Goal: Task Accomplishment & Management: Manage account settings

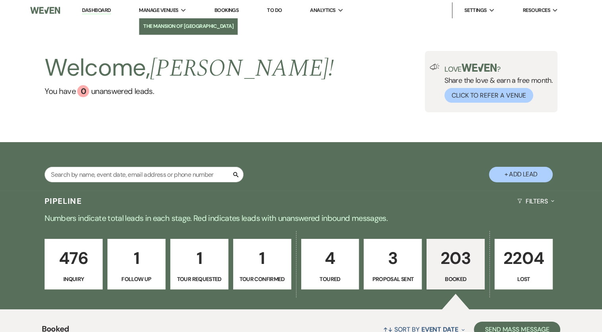
click at [177, 24] on li "The Mansion of [GEOGRAPHIC_DATA]" at bounding box center [188, 26] width 90 height 8
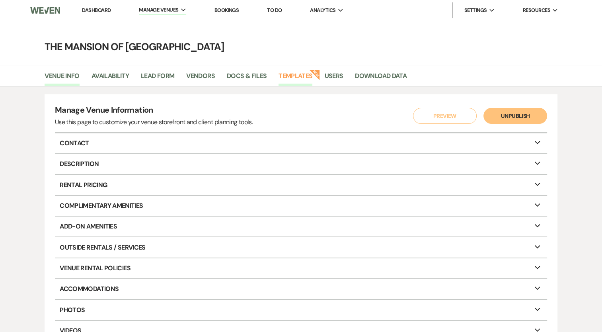
click at [283, 74] on link "Templates" at bounding box center [296, 78] width 34 height 15
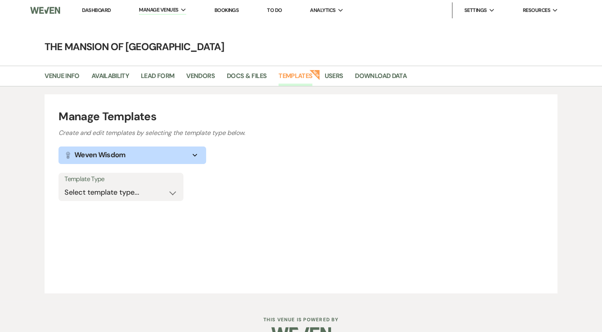
click at [143, 201] on div "Template Type Select template type... Task List Message Templates Payment Plan …" at bounding box center [301, 191] width 485 height 36
click at [149, 193] on select "Select template type... Task List Message Templates Payment Plan Inventory Item…" at bounding box center [120, 193] width 113 height 16
select select "Message Templates"
click at [64, 185] on select "Select template type... Task List Message Templates Payment Plan Inventory Item…" at bounding box center [120, 193] width 113 height 16
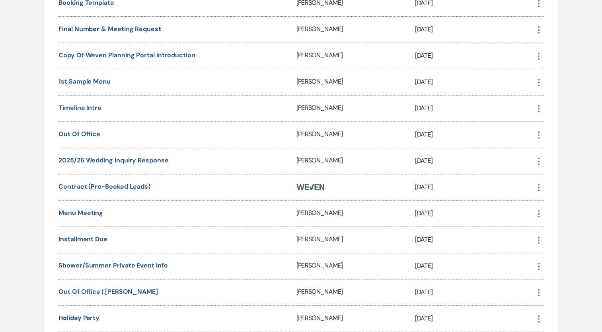
scroll to position [279, 0]
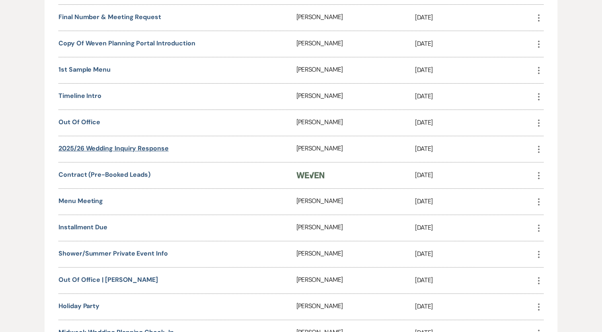
click at [119, 145] on link "2025/26 Wedding Inquiry Response" at bounding box center [114, 148] width 110 height 8
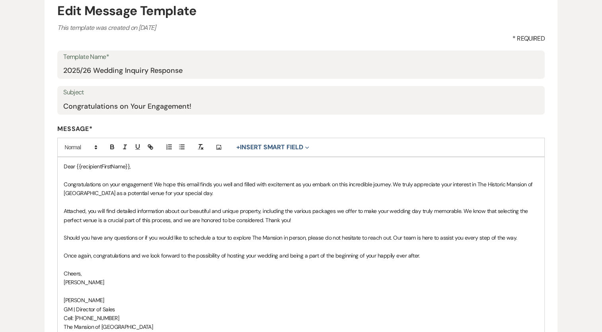
scroll to position [119, 0]
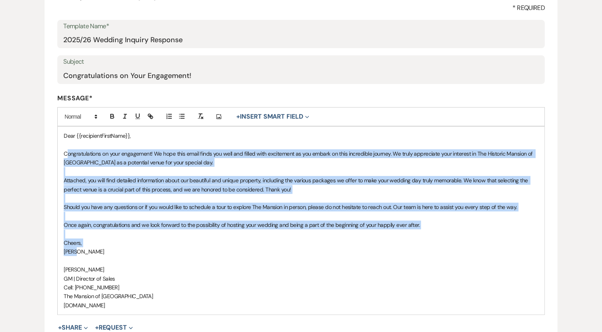
drag, startPoint x: 65, startPoint y: 155, endPoint x: 100, endPoint y: 250, distance: 101.4
click at [100, 250] on div "Dear {{recipientFirstName}}, Congratulations on your engagement! We hope this e…" at bounding box center [301, 221] width 487 height 188
click at [89, 195] on p at bounding box center [301, 198] width 475 height 9
drag, startPoint x: 59, startPoint y: 152, endPoint x: 144, endPoint y: 302, distance: 172.9
click at [144, 302] on div "Dear {{recipientFirstName}}, Congratulations on your engagement! We hope this e…" at bounding box center [301, 221] width 487 height 188
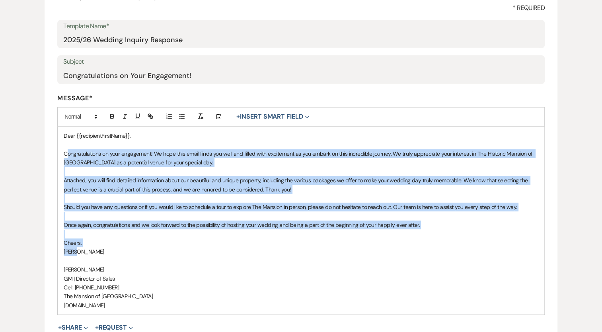
copy div "Congratulations on your engagement! We hope this email finds you well and fille…"
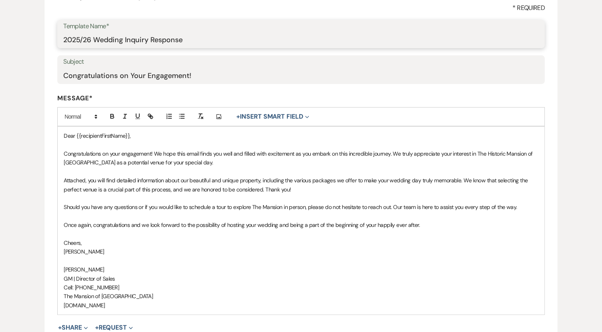
click at [97, 37] on input "2025/26 Wedding Inquiry Response" at bounding box center [301, 40] width 476 height 16
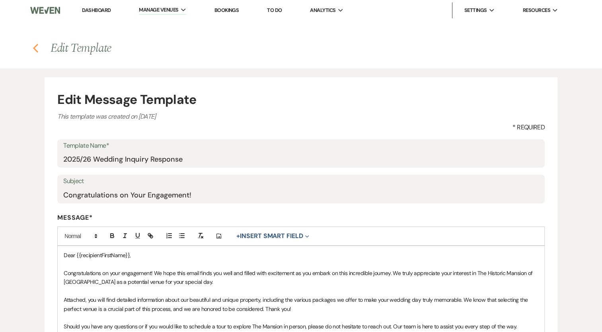
click at [33, 43] on button "Previous" at bounding box center [36, 48] width 6 height 10
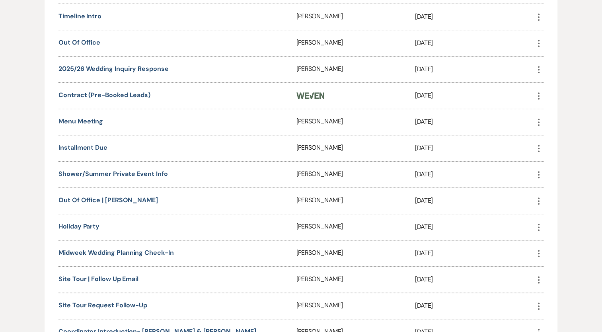
scroll to position [398, 0]
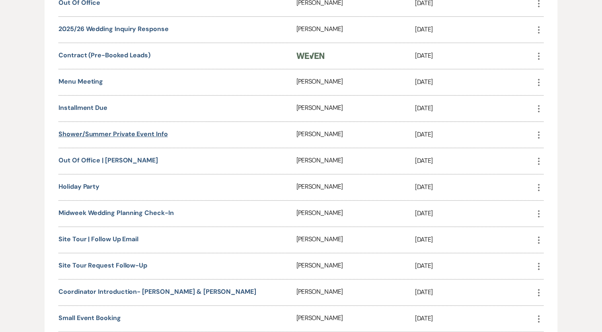
click at [102, 130] on link "Shower/Summer Private Event Info" at bounding box center [113, 134] width 109 height 8
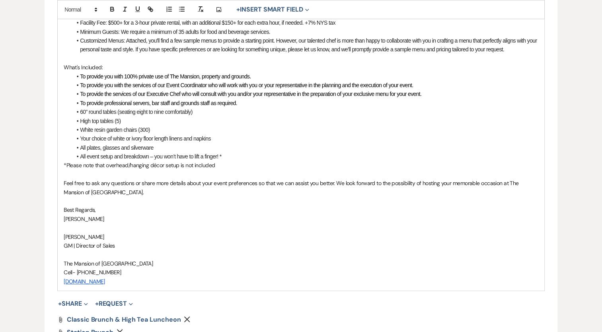
scroll to position [445, 0]
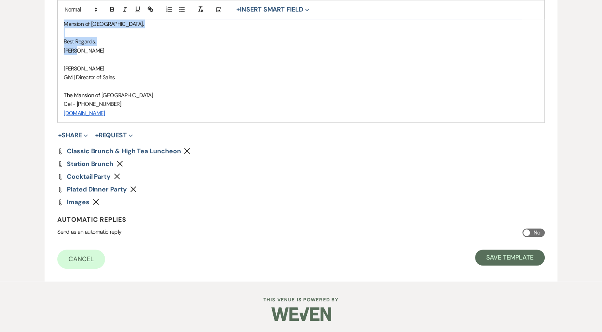
drag, startPoint x: 62, startPoint y: 273, endPoint x: 166, endPoint y: 49, distance: 246.9
copy div "Lorem ips dol sitametc adi eli seddoeiusm temporin ut laboree dolo magnaal enim…"
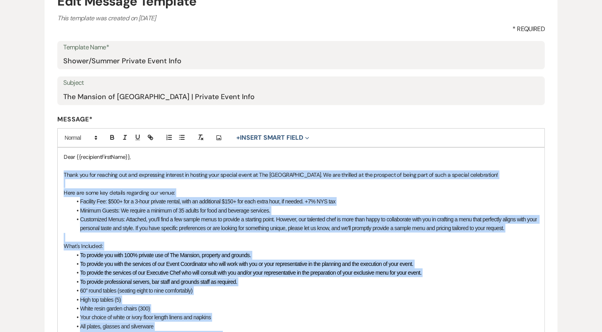
scroll to position [0, 0]
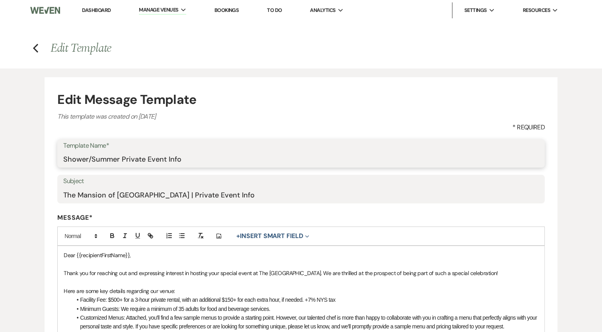
click at [133, 162] on input "Shower/Summer Private Event Info" at bounding box center [301, 159] width 476 height 16
click at [36, 47] on icon "Previous" at bounding box center [36, 48] width 6 height 10
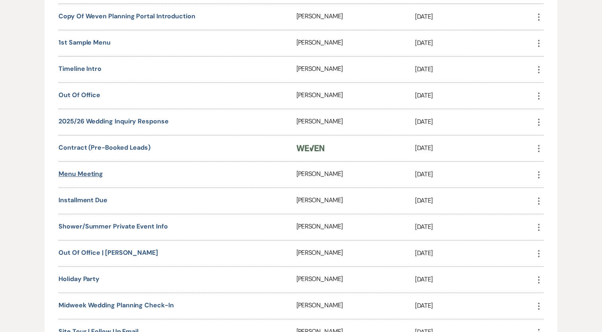
scroll to position [318, 0]
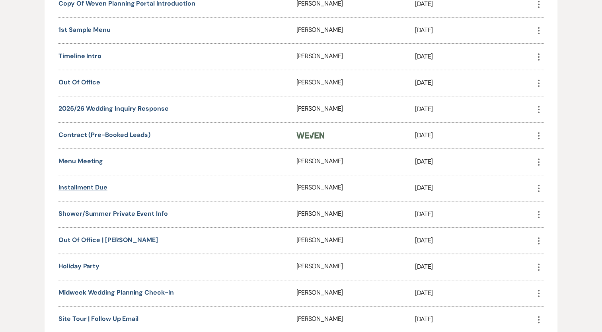
click at [91, 185] on link "Installment Due" at bounding box center [83, 187] width 49 height 8
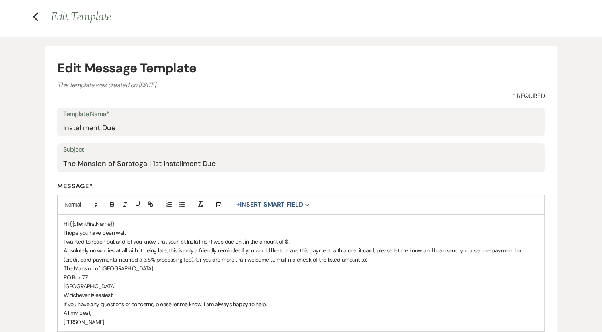
scroll to position [40, 0]
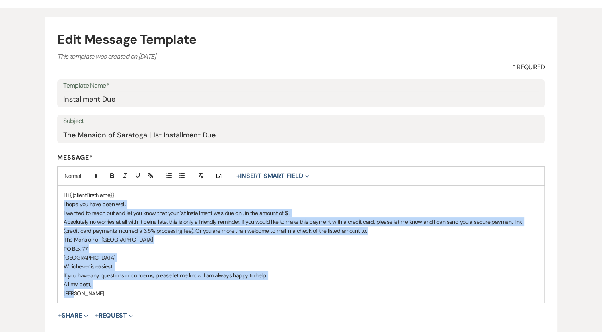
drag, startPoint x: 62, startPoint y: 225, endPoint x: 91, endPoint y: 326, distance: 105.0
click at [91, 326] on form "Edit Message Template This template was created on [DATE] * Required Template N…" at bounding box center [301, 206] width 513 height 379
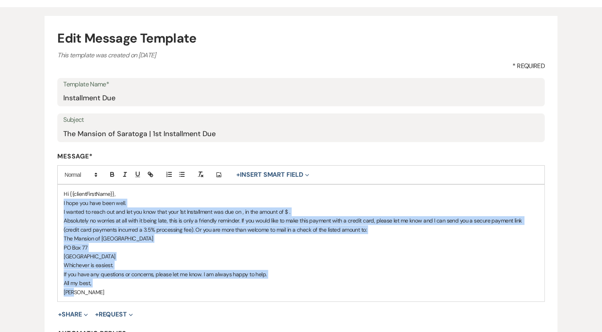
copy div "I hope you have been well. I wanted to reach out and let you know that your 1st…"
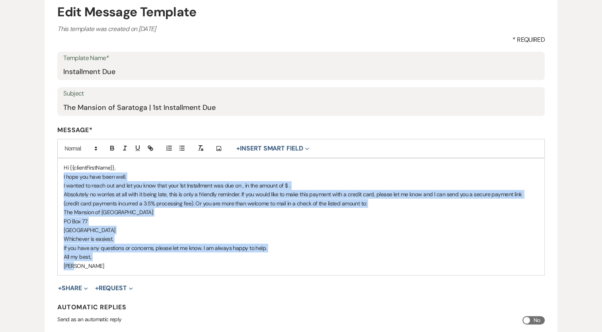
scroll to position [101, 0]
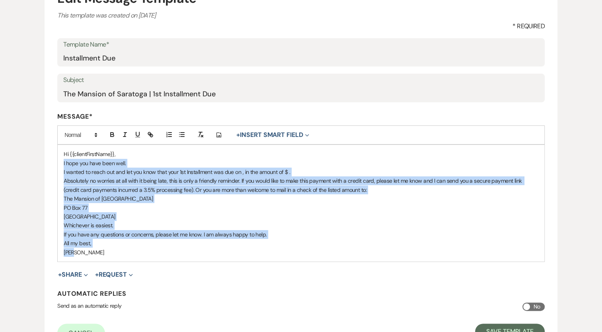
click at [387, 233] on p "If you have any questions or concerns, please let me know. I am always happy to…" at bounding box center [301, 234] width 475 height 9
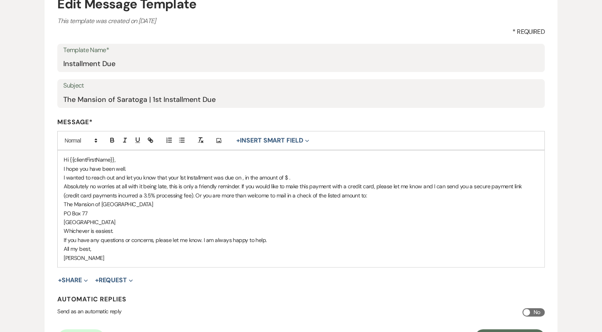
scroll to position [0, 0]
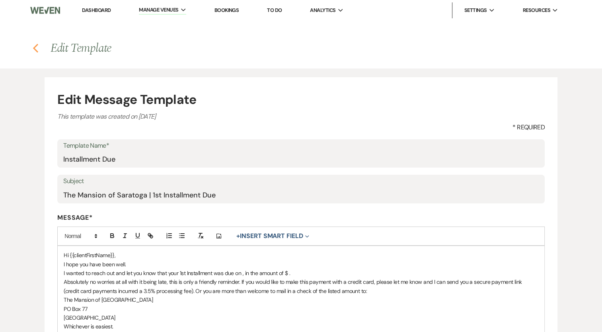
click at [37, 49] on icon "Previous" at bounding box center [36, 48] width 6 height 10
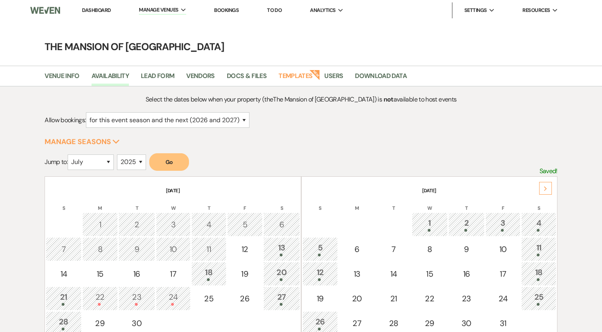
select select "7"
select select "2025"
click at [107, 12] on link "Dashboard" at bounding box center [96, 10] width 29 height 7
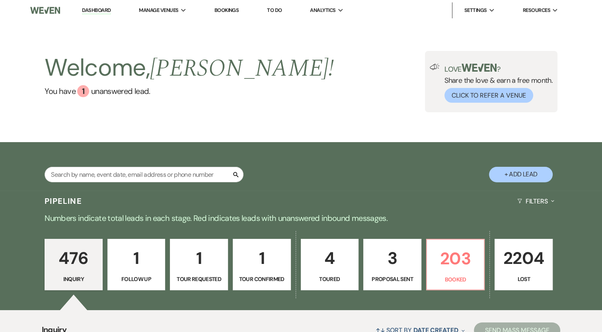
click at [246, 269] on p "1" at bounding box center [262, 258] width 48 height 27
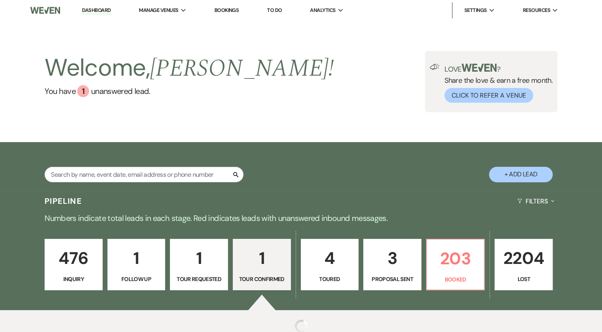
select select "4"
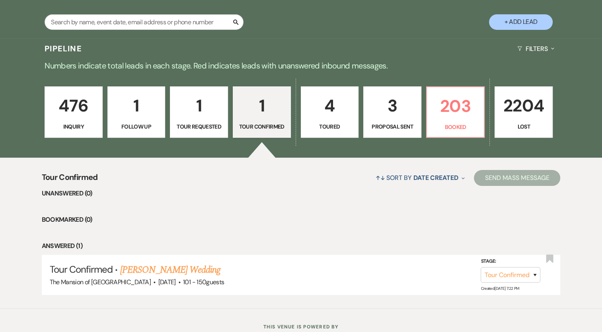
scroll to position [179, 0]
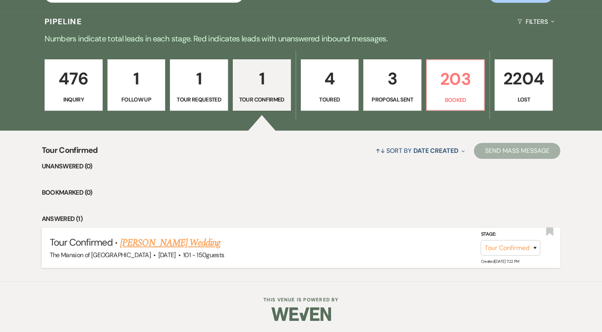
click at [167, 239] on link "[PERSON_NAME] Wedding" at bounding box center [170, 243] width 101 height 14
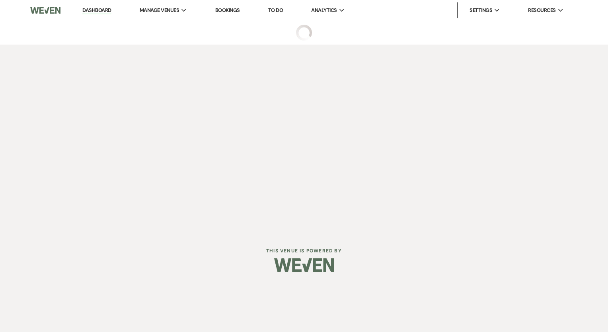
select select "4"
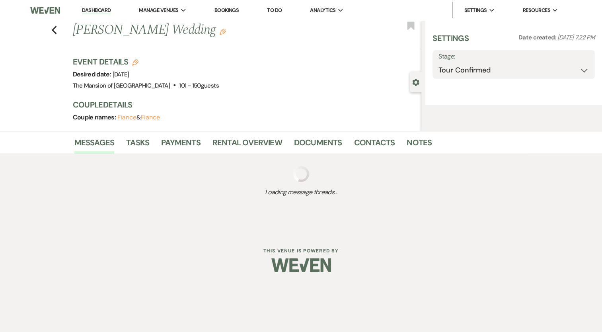
select select "2"
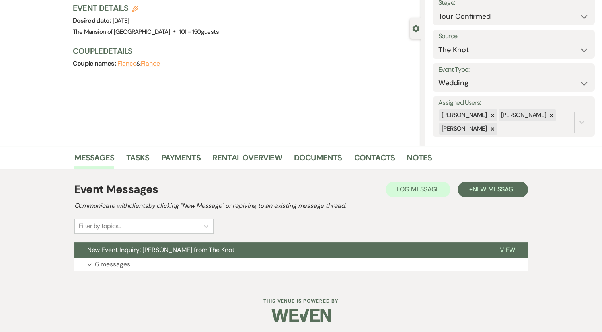
scroll to position [55, 0]
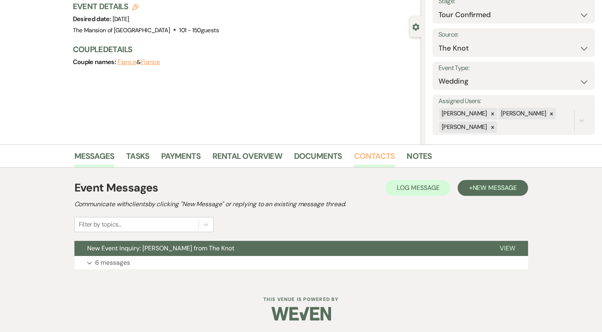
click at [369, 153] on link "Contacts" at bounding box center [374, 159] width 41 height 18
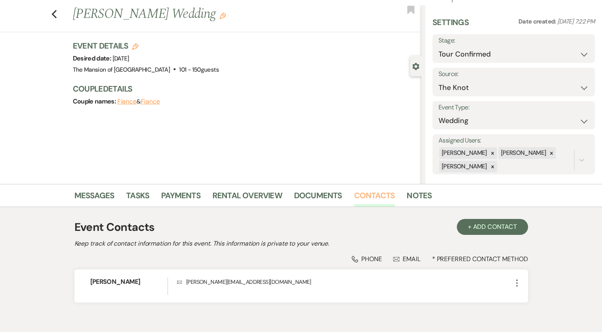
scroll to position [40, 0]
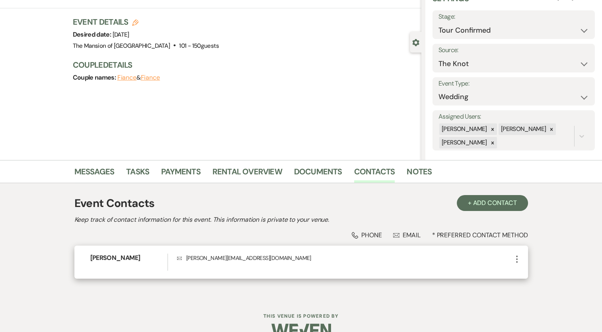
click at [517, 258] on use "button" at bounding box center [517, 258] width 2 height 7
click at [541, 275] on button "Pencil Edit" at bounding box center [535, 275] width 47 height 14
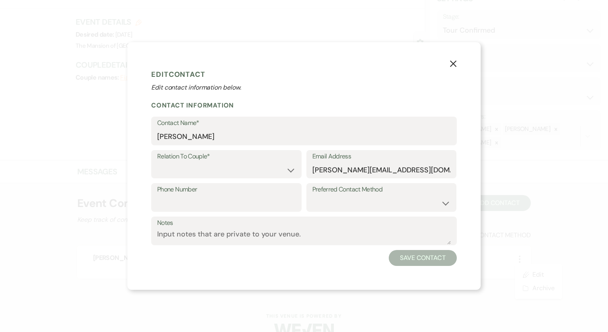
drag, startPoint x: 310, startPoint y: 170, endPoint x: 388, endPoint y: 172, distance: 77.2
click at [388, 172] on div "Email Address [PERSON_NAME][EMAIL_ADDRESS][DOMAIN_NAME]" at bounding box center [381, 164] width 150 height 29
click at [363, 176] on input "[PERSON_NAME][EMAIL_ADDRESS][DOMAIN_NAME]" at bounding box center [381, 170] width 138 height 16
click at [361, 170] on input "[PERSON_NAME][EMAIL_ADDRESS][DOMAIN_NAME]" at bounding box center [381, 170] width 138 height 16
click at [361, 168] on input "[PERSON_NAME][EMAIL_ADDRESS][DOMAIN_NAME]" at bounding box center [381, 170] width 138 height 16
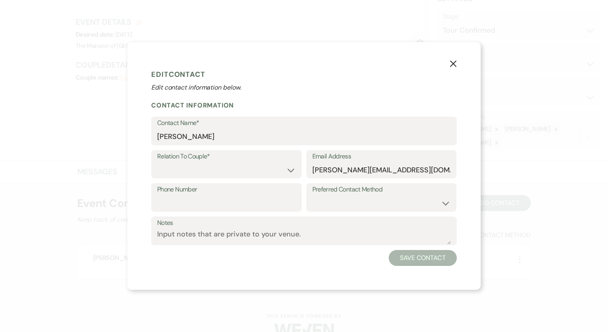
click at [360, 159] on label "Email Address" at bounding box center [381, 157] width 138 height 12
click at [360, 162] on input "[PERSON_NAME][EMAIL_ADDRESS][DOMAIN_NAME]" at bounding box center [381, 170] width 138 height 16
click at [357, 165] on input "[PERSON_NAME][EMAIL_ADDRESS][DOMAIN_NAME]" at bounding box center [381, 170] width 138 height 16
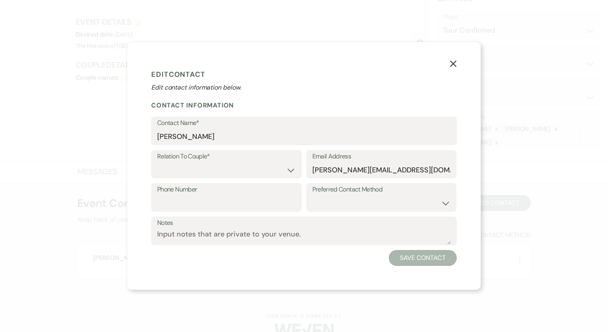
click at [454, 62] on icon "X" at bounding box center [453, 63] width 7 height 7
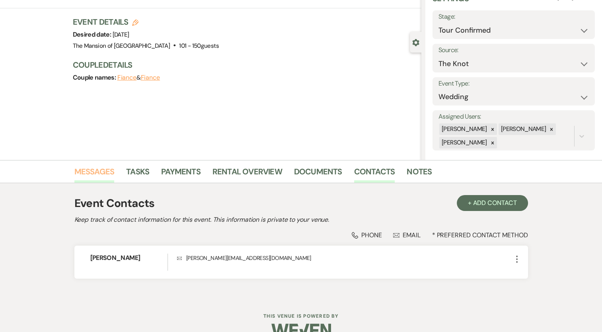
click at [93, 175] on link "Messages" at bounding box center [94, 174] width 40 height 18
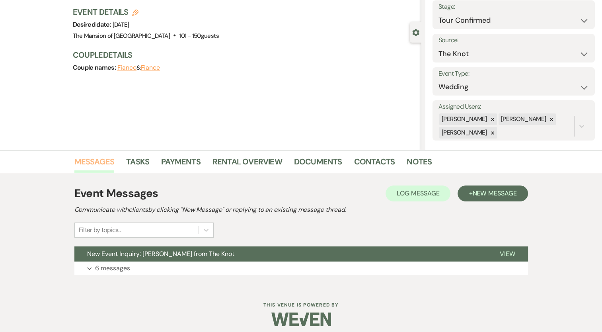
scroll to position [55, 0]
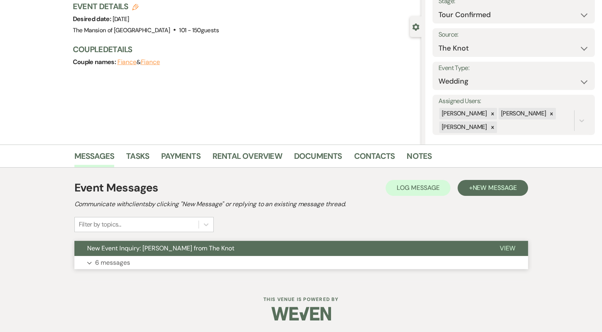
click at [232, 261] on button "Expand 6 messages" at bounding box center [301, 263] width 454 height 14
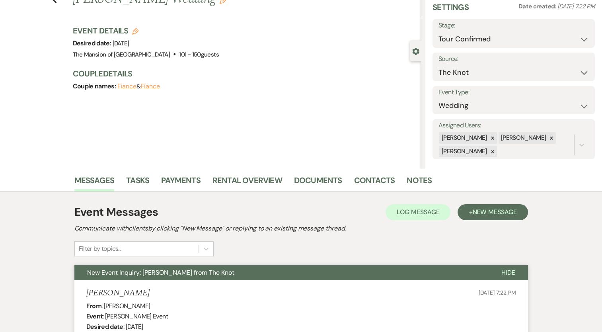
scroll to position [0, 0]
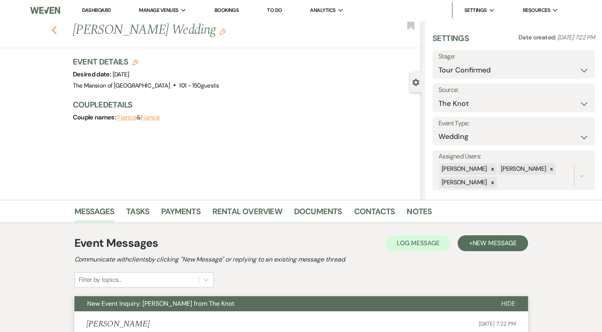
click at [57, 31] on use "button" at bounding box center [53, 30] width 5 height 9
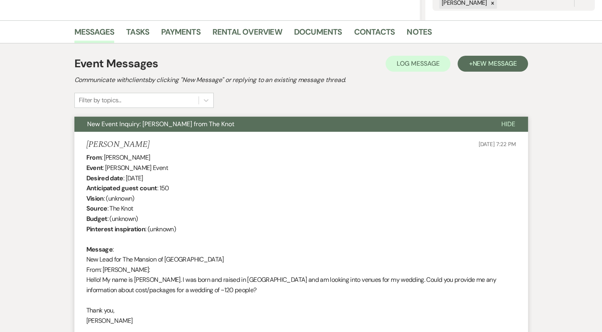
select select "4"
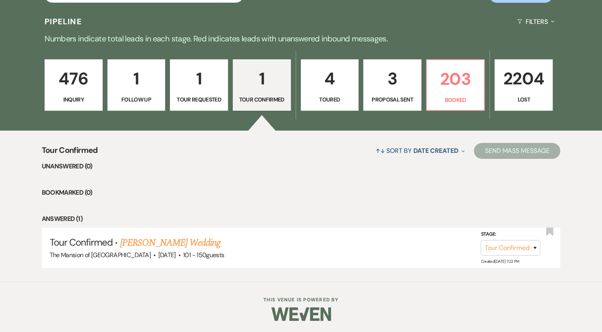
click at [390, 91] on p "3" at bounding box center [393, 78] width 48 height 27
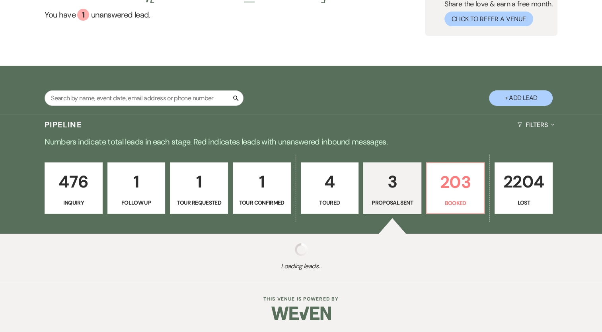
select select "6"
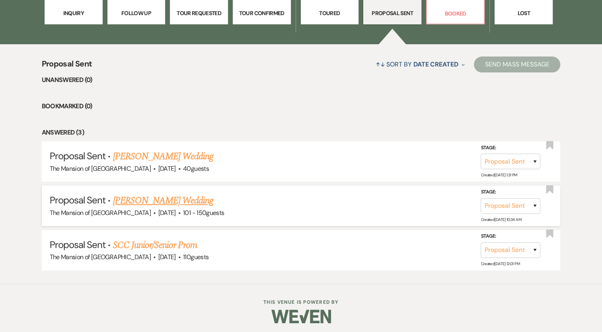
scroll to position [267, 0]
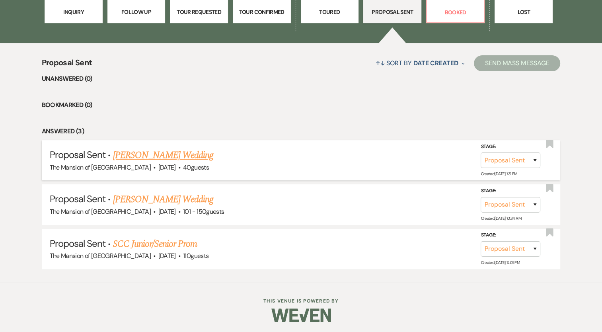
click at [134, 158] on link "[PERSON_NAME] Wedding" at bounding box center [163, 155] width 101 height 14
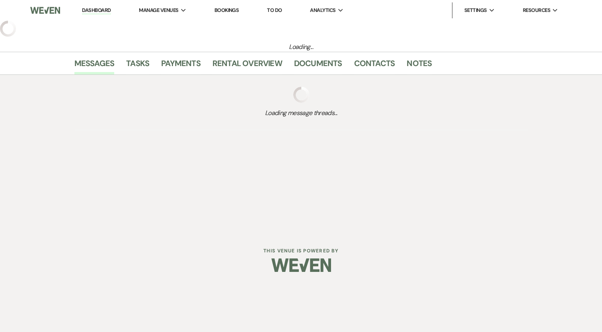
select select "6"
select select "5"
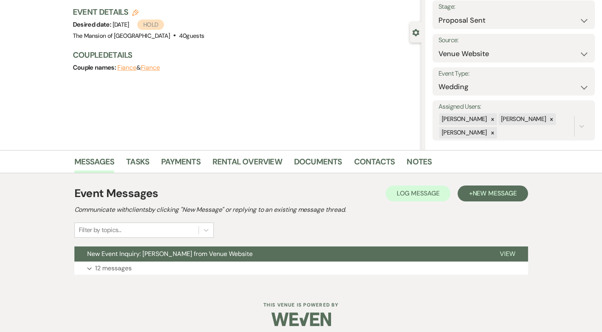
scroll to position [55, 0]
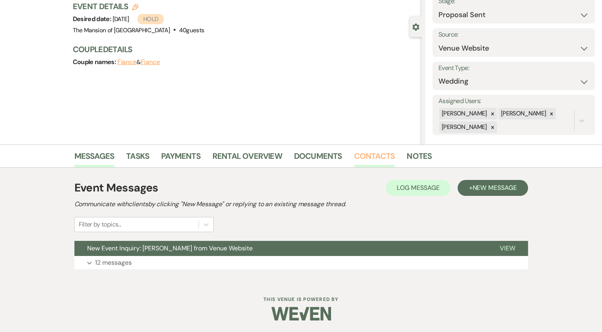
click at [391, 162] on link "Contacts" at bounding box center [374, 159] width 41 height 18
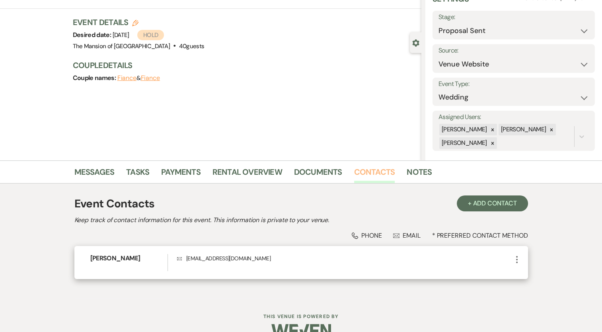
scroll to position [40, 0]
click at [516, 259] on icon "More" at bounding box center [517, 259] width 10 height 10
click at [522, 279] on button "Pencil Edit" at bounding box center [535, 275] width 47 height 14
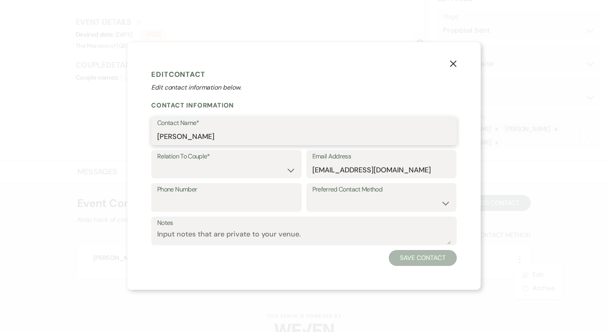
click at [163, 139] on input "[PERSON_NAME]" at bounding box center [304, 137] width 294 height 16
click at [336, 163] on input "[EMAIL_ADDRESS][DOMAIN_NAME]" at bounding box center [381, 170] width 138 height 16
click at [337, 168] on input "[EMAIL_ADDRESS][DOMAIN_NAME]" at bounding box center [381, 170] width 138 height 16
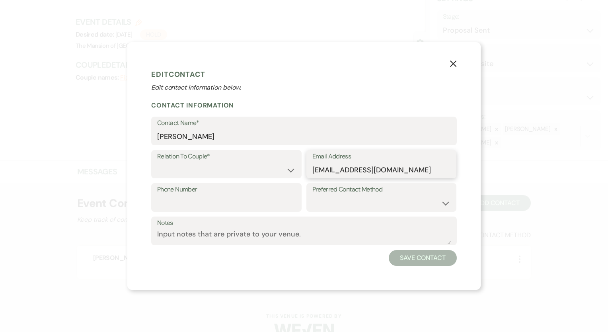
click at [337, 168] on input "[EMAIL_ADDRESS][DOMAIN_NAME]" at bounding box center [381, 170] width 138 height 16
drag, startPoint x: 337, startPoint y: 169, endPoint x: 327, endPoint y: 171, distance: 10.5
click at [336, 169] on input "[EMAIL_ADDRESS][DOMAIN_NAME]" at bounding box center [381, 170] width 138 height 16
click at [450, 65] on icon "X" at bounding box center [453, 63] width 7 height 7
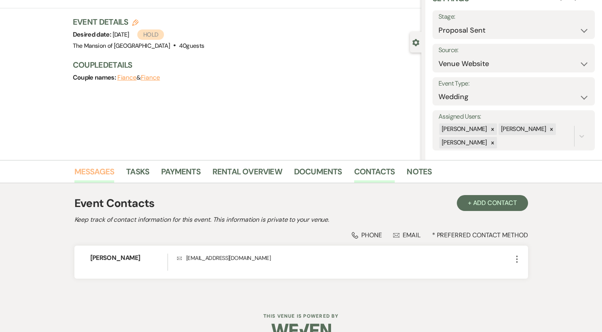
click at [97, 171] on link "Messages" at bounding box center [94, 174] width 40 height 18
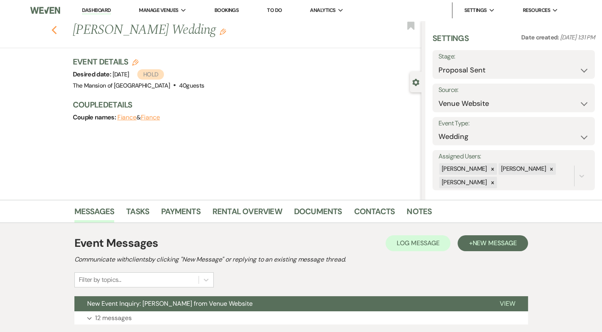
click at [57, 31] on icon "Previous" at bounding box center [54, 30] width 6 height 10
select select "6"
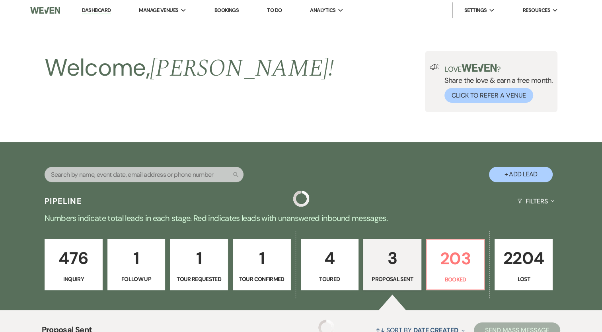
scroll to position [267, 0]
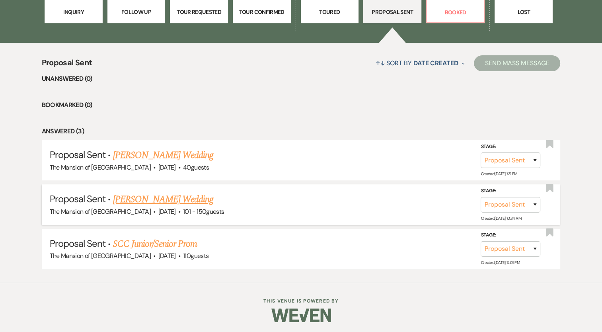
click at [198, 198] on link "[PERSON_NAME] Wedding" at bounding box center [163, 199] width 101 height 14
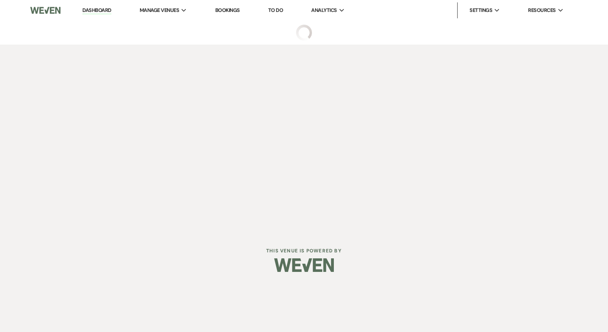
select select "6"
select select "2"
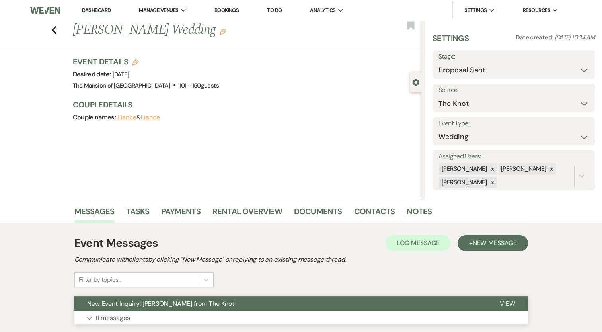
click at [208, 312] on button "Expand 11 messages" at bounding box center [301, 318] width 454 height 14
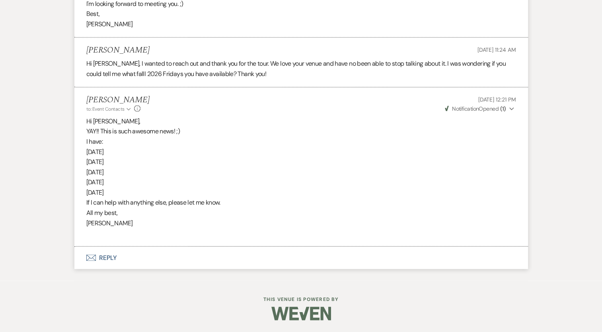
scroll to position [1370, 0]
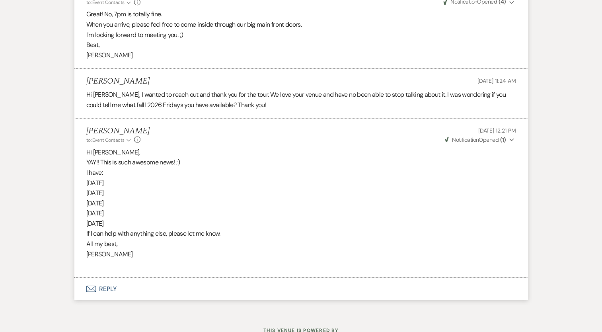
click at [475, 143] on span "Notification" at bounding box center [465, 139] width 27 height 7
click at [275, 228] on p "[DATE]" at bounding box center [301, 223] width 430 height 10
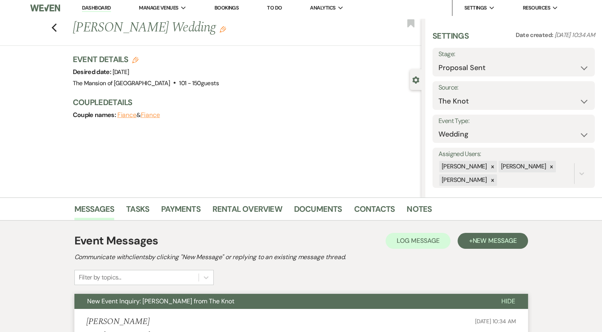
scroll to position [0, 0]
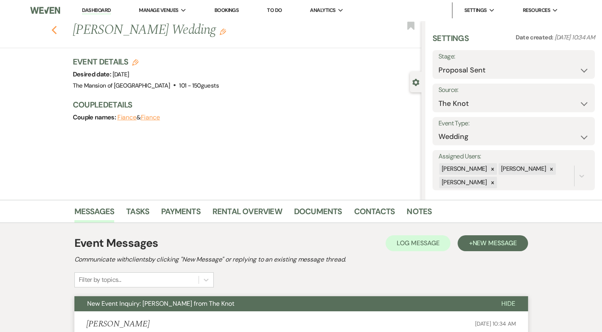
click at [57, 31] on icon "Previous" at bounding box center [54, 30] width 6 height 10
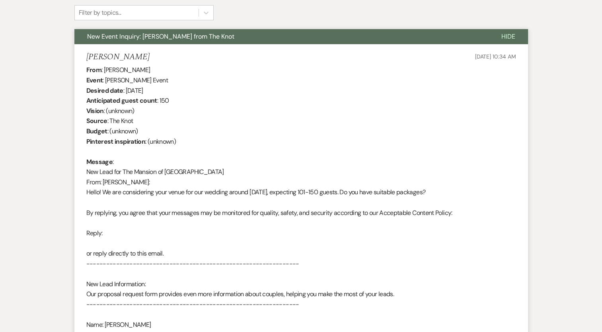
select select "6"
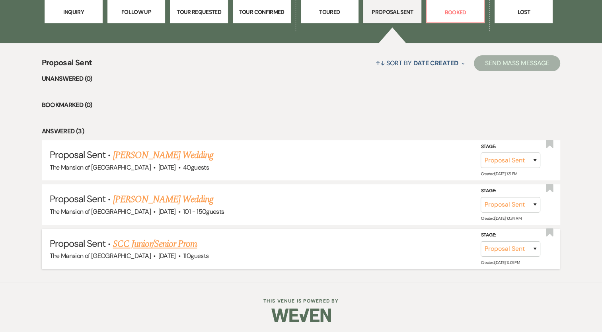
click at [140, 240] on link "SCC Junior/Senior Prom" at bounding box center [155, 244] width 84 height 14
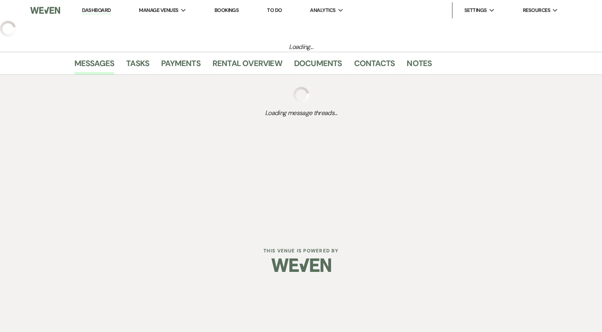
select select "6"
select select "5"
select select "18"
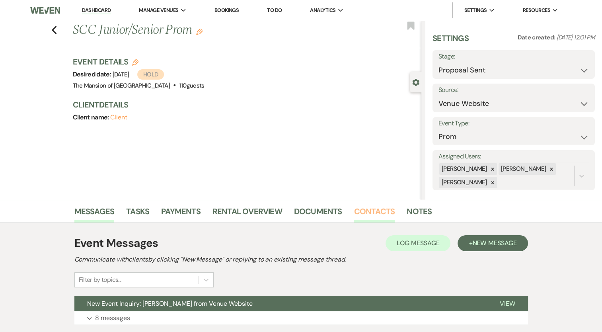
click at [359, 207] on link "Contacts" at bounding box center [374, 214] width 41 height 18
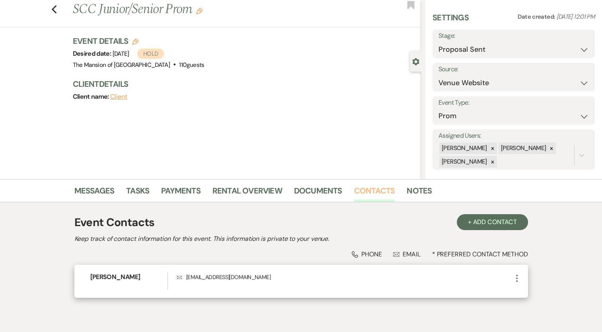
scroll to position [40, 0]
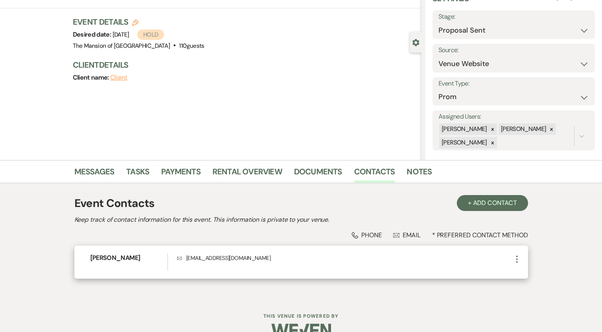
click at [518, 261] on icon "More" at bounding box center [517, 259] width 10 height 10
click at [530, 271] on button "Pencil Edit" at bounding box center [535, 275] width 47 height 14
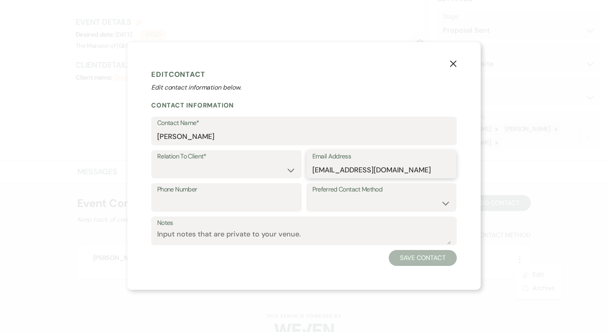
click at [328, 169] on input "[EMAIL_ADDRESS][DOMAIN_NAME]" at bounding box center [381, 170] width 138 height 16
click at [453, 65] on icon "X" at bounding box center [453, 63] width 7 height 7
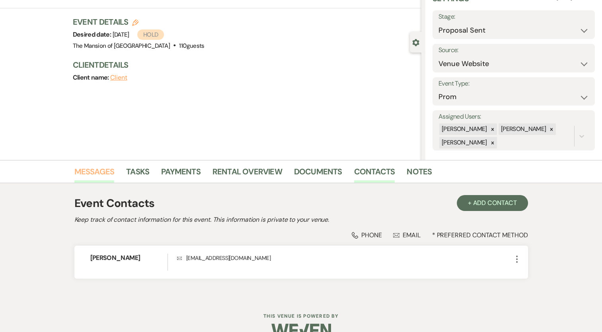
click at [100, 172] on link "Messages" at bounding box center [94, 174] width 40 height 18
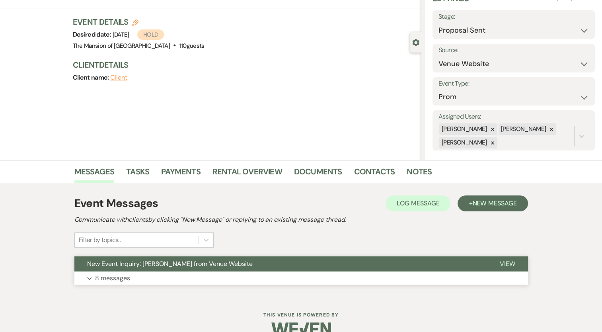
click at [185, 281] on button "Expand 8 messages" at bounding box center [301, 278] width 454 height 14
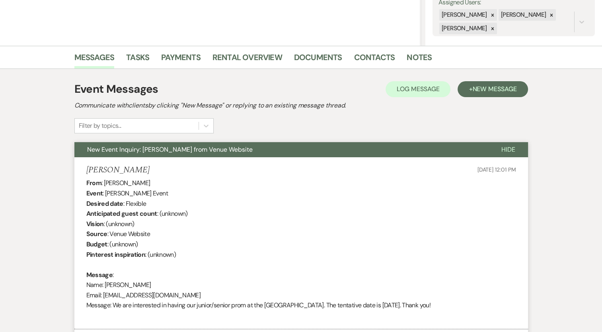
scroll to position [134, 0]
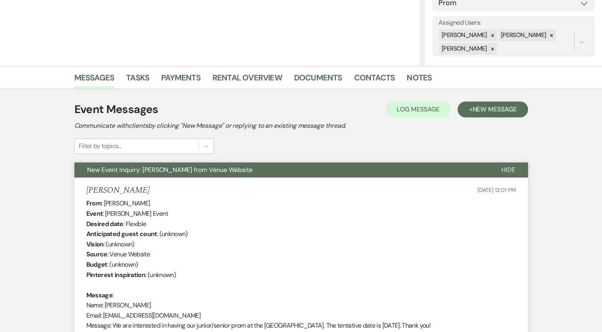
click at [237, 170] on span "New Event Inquiry: [PERSON_NAME] from Venue Website" at bounding box center [170, 170] width 166 height 8
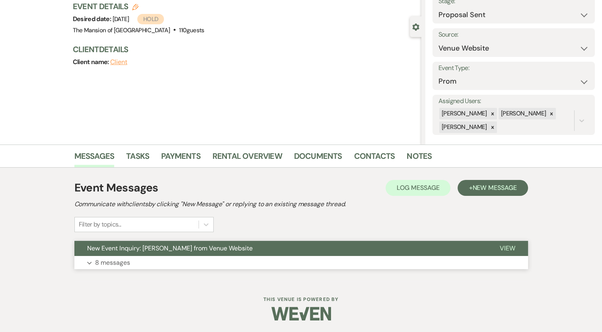
click at [236, 251] on span "New Event Inquiry: [PERSON_NAME] from Venue Website" at bounding box center [170, 248] width 166 height 8
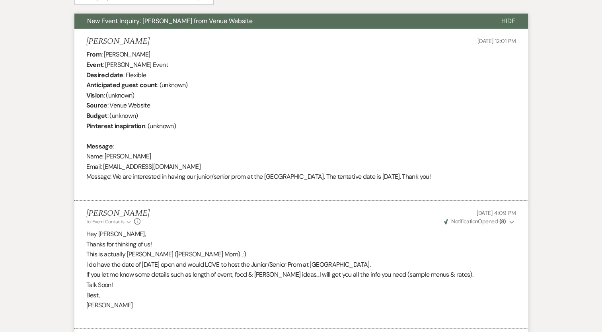
scroll to position [0, 0]
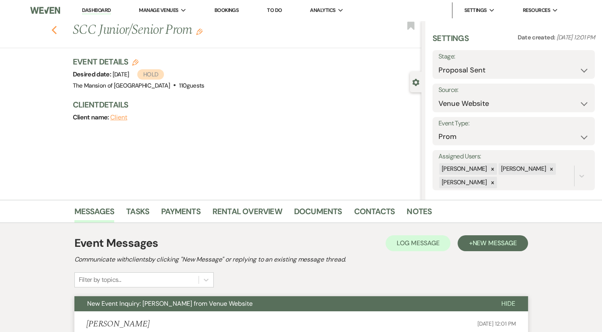
click at [57, 30] on icon "Previous" at bounding box center [54, 30] width 6 height 10
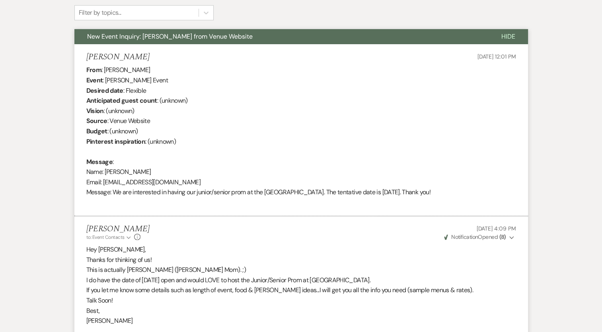
select select "6"
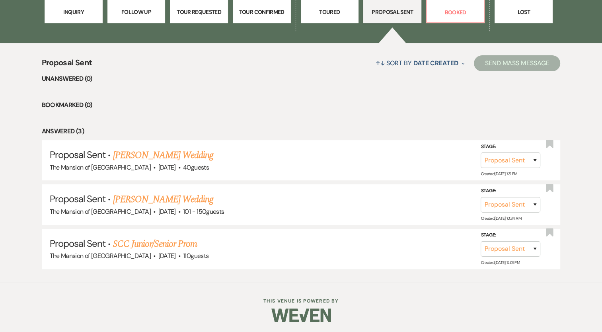
scroll to position [266, 0]
click at [178, 92] on ul "Unanswered (0) Bookmarked (0) Answered (3) Proposal Sent · [PERSON_NAME] Weddin…" at bounding box center [301, 171] width 519 height 195
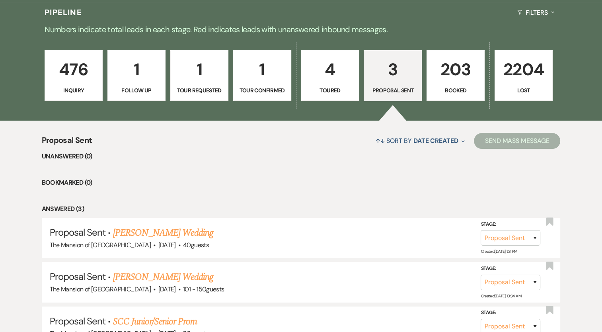
scroll to position [187, 0]
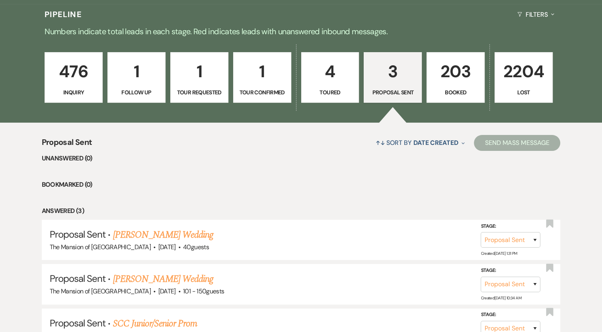
click at [400, 86] on link "3 Proposal Sent" at bounding box center [393, 77] width 58 height 51
click at [315, 72] on p "4" at bounding box center [330, 71] width 48 height 27
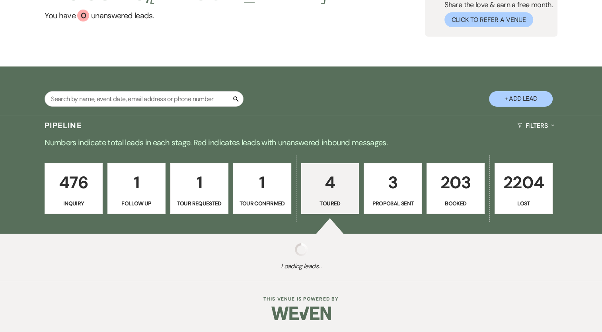
select select "5"
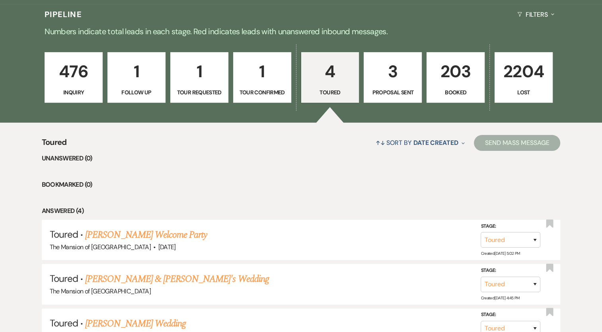
click at [265, 82] on p "1" at bounding box center [262, 71] width 48 height 27
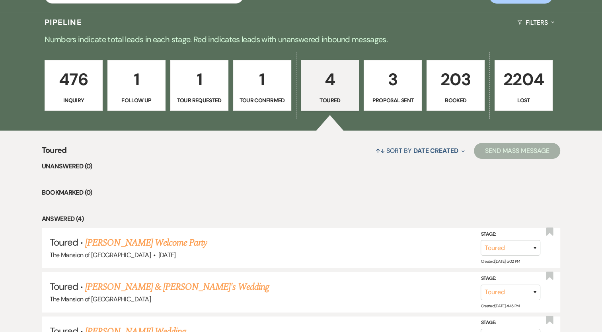
select select "4"
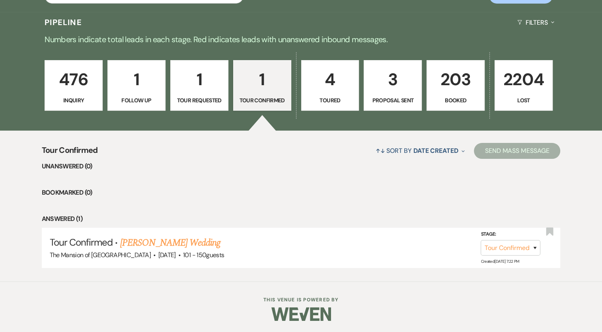
click at [193, 96] on p "Tour Requested" at bounding box center [200, 100] width 48 height 9
select select "2"
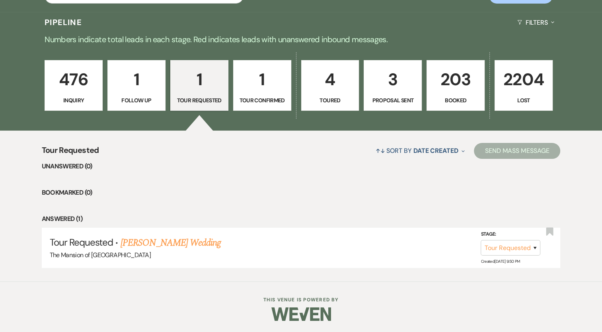
click at [144, 74] on p "1" at bounding box center [137, 79] width 48 height 27
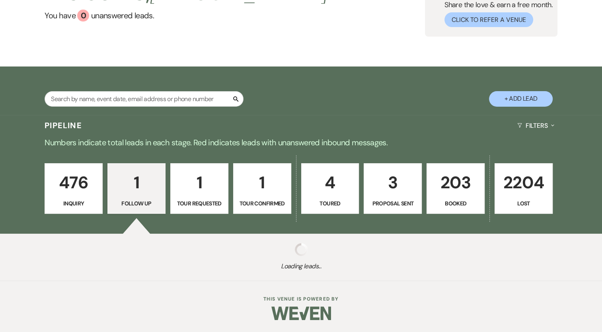
select select "9"
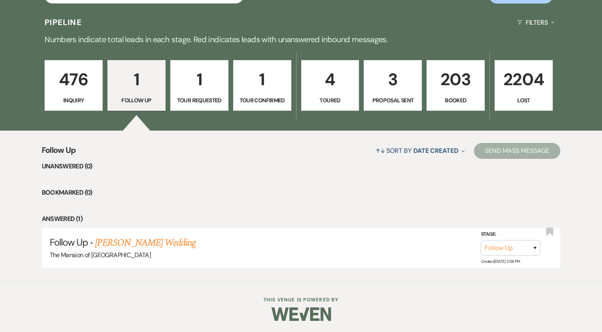
click at [56, 90] on p "476" at bounding box center [74, 79] width 48 height 27
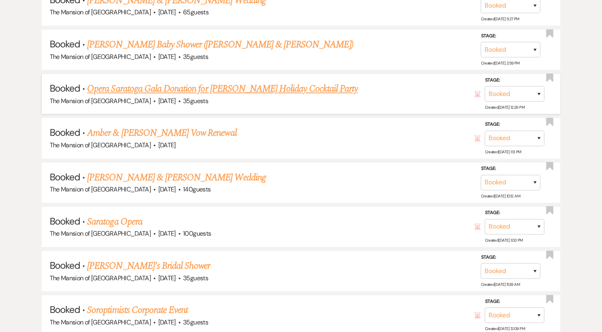
scroll to position [1054, 0]
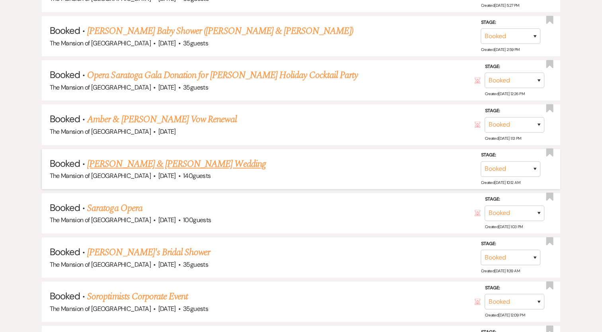
click at [178, 157] on link "[PERSON_NAME] & [PERSON_NAME] Wedding" at bounding box center [176, 164] width 178 height 14
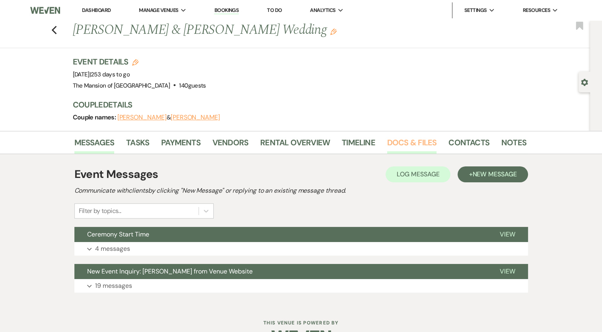
click at [415, 140] on link "Docs & Files" at bounding box center [411, 145] width 49 height 18
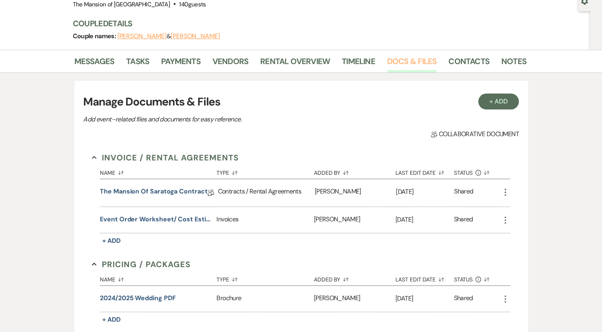
scroll to position [80, 0]
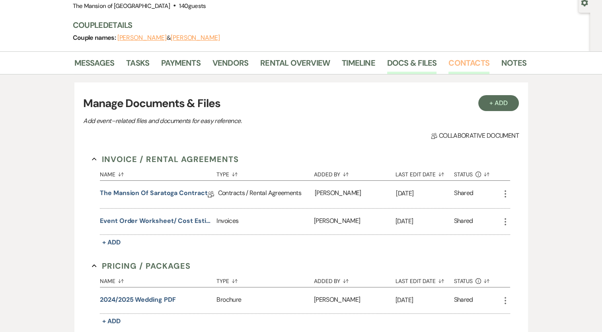
click at [458, 67] on link "Contacts" at bounding box center [469, 66] width 41 height 18
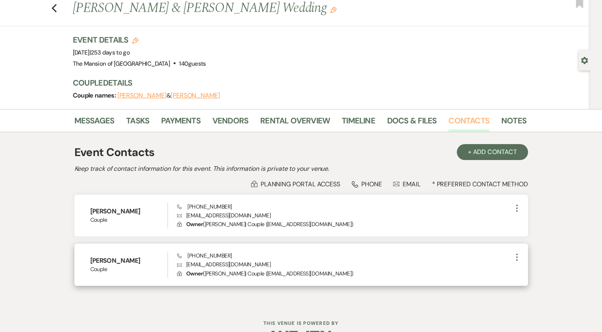
scroll to position [40, 0]
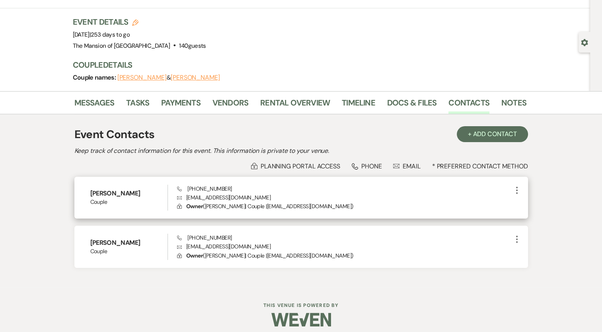
click at [102, 194] on h6 "[PERSON_NAME]" at bounding box center [129, 193] width 78 height 9
click at [120, 193] on h6 "[PERSON_NAME]" at bounding box center [129, 193] width 78 height 9
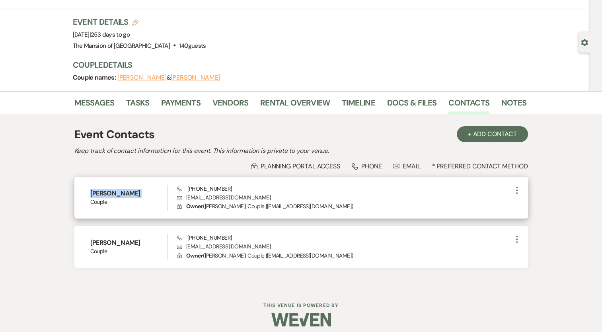
click at [120, 193] on h6 "[PERSON_NAME]" at bounding box center [129, 193] width 78 height 9
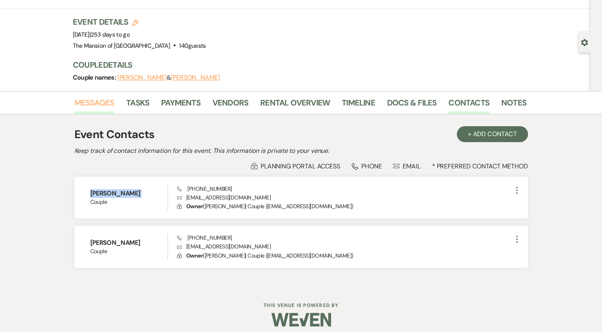
click at [99, 99] on link "Messages" at bounding box center [94, 105] width 40 height 18
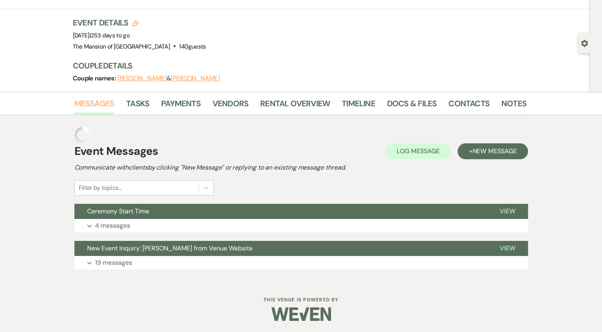
scroll to position [23, 0]
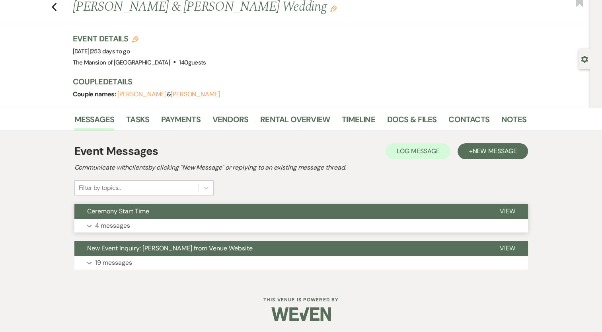
click at [149, 213] on span "Ceremony Start Time" at bounding box center [118, 211] width 62 height 8
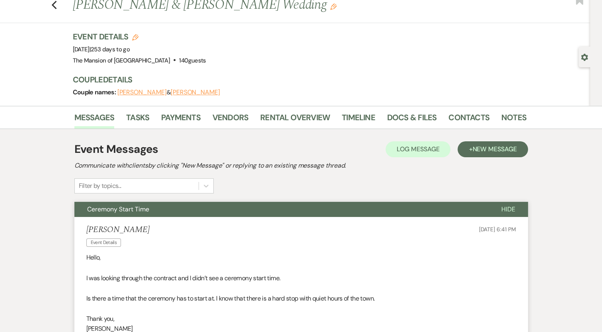
scroll to position [0, 0]
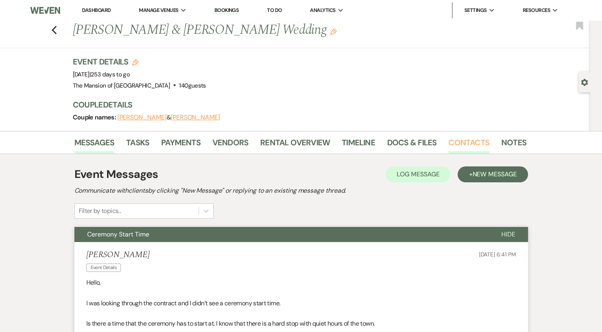
click at [463, 145] on link "Contacts" at bounding box center [469, 145] width 41 height 18
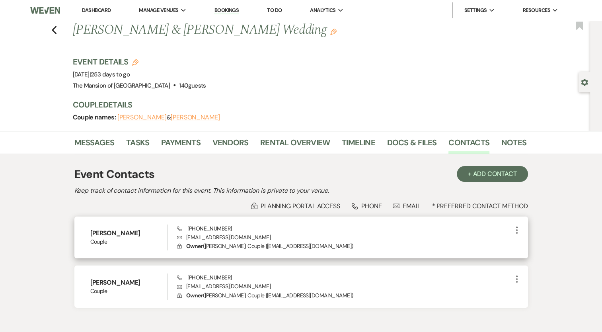
click at [126, 230] on h6 "[PERSON_NAME]" at bounding box center [129, 233] width 78 height 9
click at [126, 231] on h6 "[PERSON_NAME]" at bounding box center [129, 233] width 78 height 9
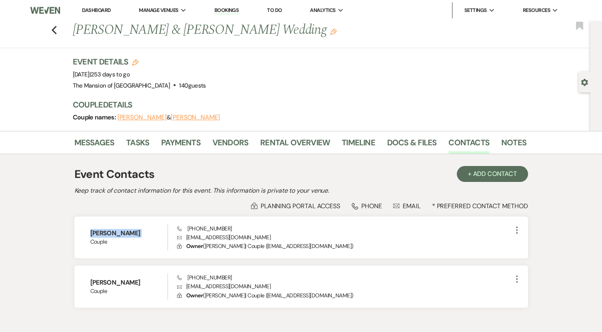
copy h6 "[PERSON_NAME]"
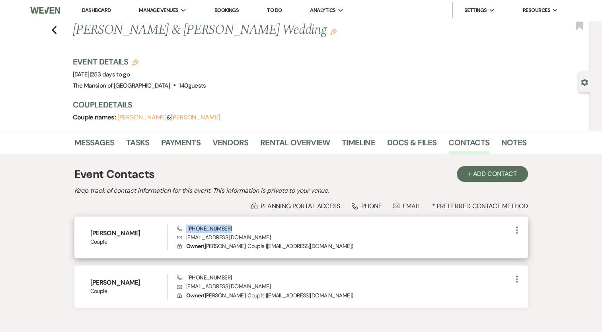
drag, startPoint x: 187, startPoint y: 235, endPoint x: 184, endPoint y: 225, distance: 10.3
click at [180, 222] on div "[PERSON_NAME] Couple Phone [PHONE_NUMBER] Envelope [EMAIL_ADDRESS][DOMAIN_NAME]…" at bounding box center [301, 237] width 454 height 42
click at [185, 227] on span "Phone [PHONE_NUMBER]" at bounding box center [204, 228] width 55 height 7
drag, startPoint x: 186, startPoint y: 227, endPoint x: 264, endPoint y: 239, distance: 78.5
click at [264, 239] on div "Phone [PHONE_NUMBER] Envelope [EMAIL_ADDRESS][DOMAIN_NAME] Lock Owner ( [PERSON…" at bounding box center [344, 237] width 335 height 26
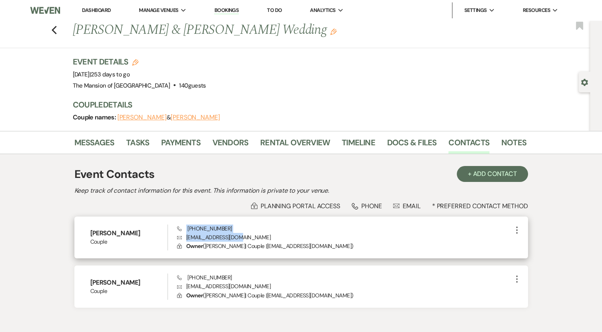
copy div "[PHONE_NUMBER] Envelope [EMAIL_ADDRESS][DOMAIN_NAME]"
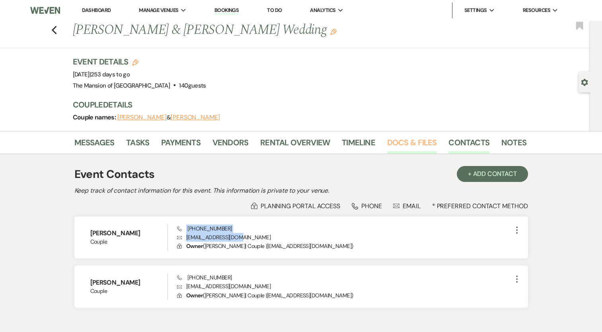
click at [409, 146] on link "Docs & Files" at bounding box center [411, 145] width 49 height 18
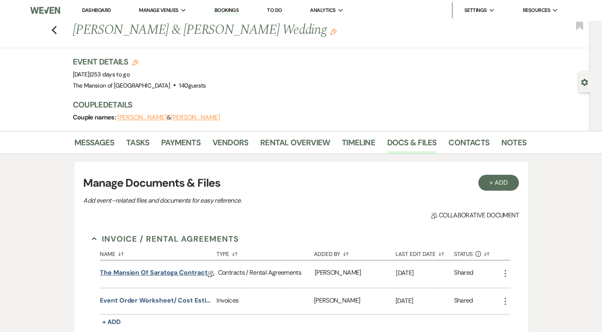
click at [200, 271] on link "The Mansion of Saratoga Contract" at bounding box center [153, 274] width 107 height 12
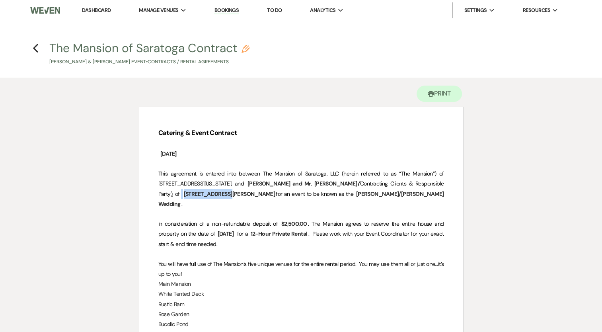
drag, startPoint x: 186, startPoint y: 195, endPoint x: 195, endPoint y: 193, distance: 9.8
click at [195, 193] on span "[STREET_ADDRESS][PERSON_NAME]" at bounding box center [229, 193] width 93 height 9
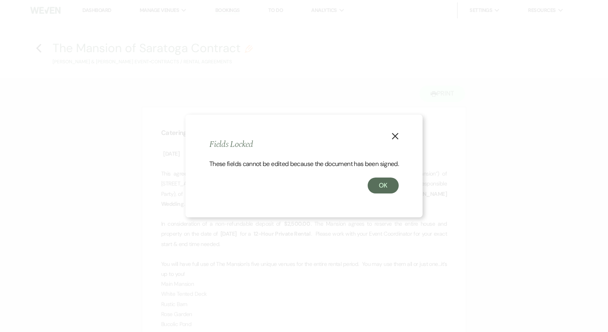
click at [398, 133] on use "button" at bounding box center [395, 136] width 6 height 6
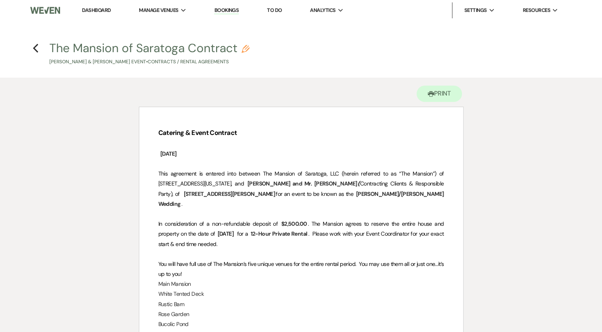
click at [285, 229] on p "In consideration of a non-refundable deposit of ﻿ $2,500.00 ﻿ . The Mansion agr…" at bounding box center [301, 234] width 286 height 30
drag, startPoint x: 224, startPoint y: 190, endPoint x: 248, endPoint y: 197, distance: 24.7
click at [248, 197] on p "This agreement is entered into between The Mansion of Saratoga, LLC (herein ref…" at bounding box center [301, 189] width 286 height 40
click at [248, 230] on span "for a" at bounding box center [242, 233] width 11 height 7
click at [36, 46] on use "button" at bounding box center [35, 48] width 5 height 9
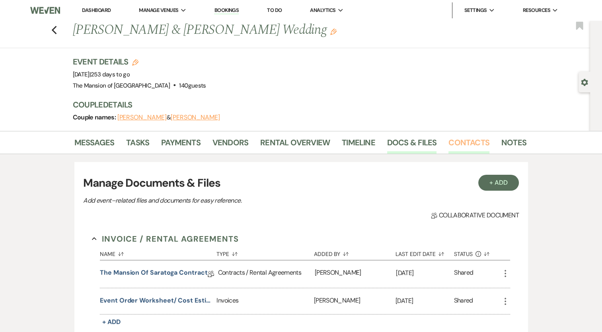
click at [471, 144] on link "Contacts" at bounding box center [469, 145] width 41 height 18
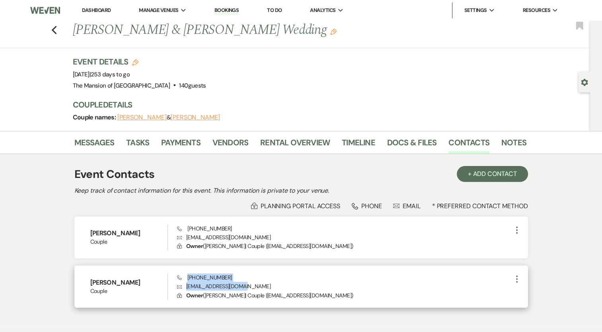
drag, startPoint x: 188, startPoint y: 278, endPoint x: 251, endPoint y: 285, distance: 63.7
click at [250, 287] on div "Phone [PHONE_NUMBER] Envelope [EMAIL_ADDRESS][DOMAIN_NAME] Lock Owner ( [PERSON…" at bounding box center [344, 286] width 335 height 26
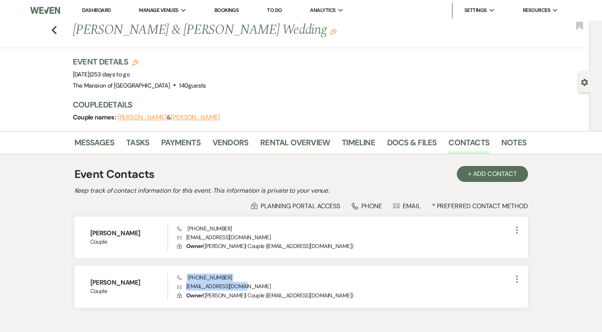
copy div "[PHONE_NUMBER] Envelope [EMAIL_ADDRESS][DOMAIN_NAME]"
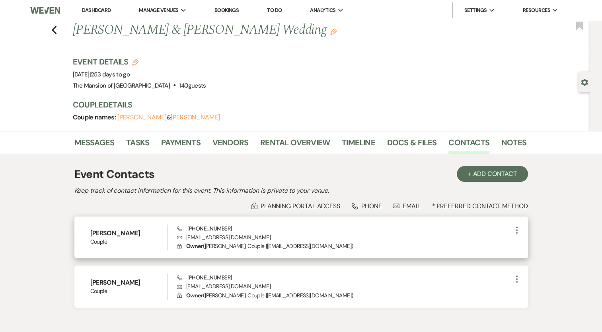
click at [242, 255] on div "[PERSON_NAME] Couple Phone [PHONE_NUMBER] Envelope [EMAIL_ADDRESS][DOMAIN_NAME]…" at bounding box center [301, 237] width 454 height 42
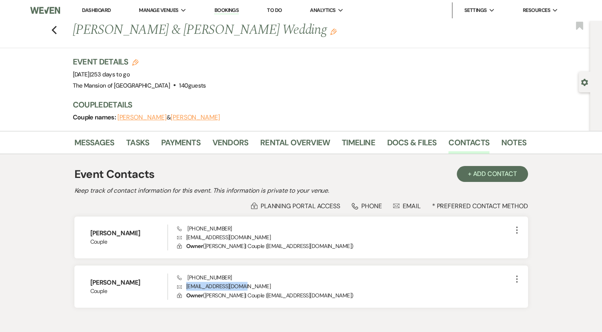
drag, startPoint x: 254, startPoint y: 286, endPoint x: 118, endPoint y: 331, distance: 143.7
click at [184, 287] on p "Envelope [EMAIL_ADDRESS][DOMAIN_NAME]" at bounding box center [344, 286] width 335 height 9
copy p "[EMAIL_ADDRESS][DOMAIN_NAME]"
click at [422, 140] on link "Docs & Files" at bounding box center [411, 145] width 49 height 18
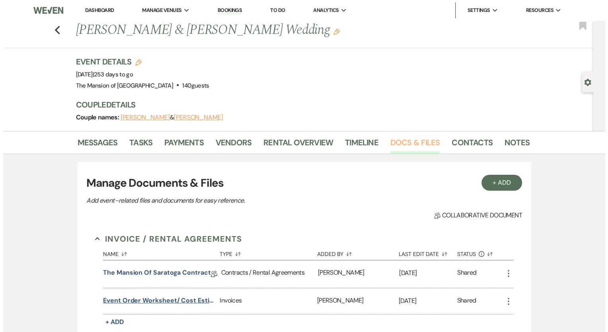
scroll to position [40, 0]
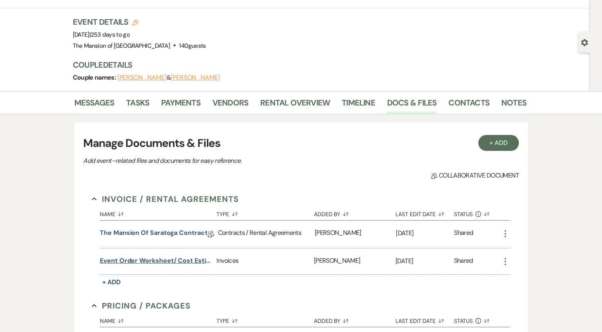
click at [134, 259] on button "Event Order Worksheet/ Cost Estimate" at bounding box center [156, 261] width 113 height 10
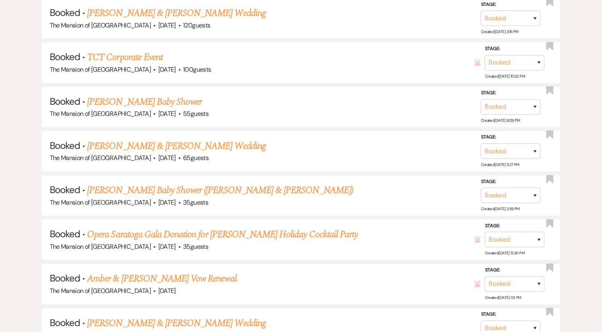
scroll to position [935, 0]
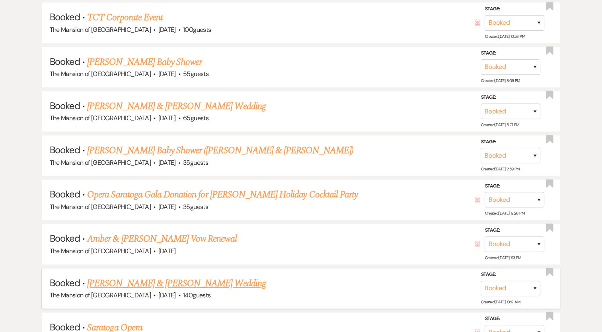
click at [144, 276] on link "[PERSON_NAME] & [PERSON_NAME] Wedding" at bounding box center [176, 283] width 178 height 14
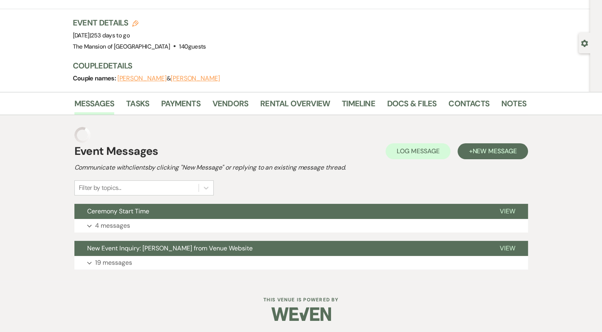
scroll to position [23, 0]
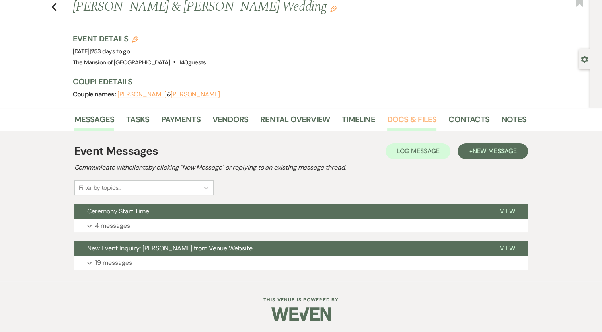
click at [416, 120] on link "Docs & Files" at bounding box center [411, 122] width 49 height 18
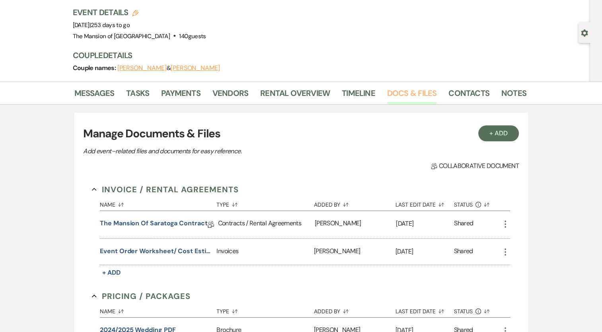
scroll to position [63, 0]
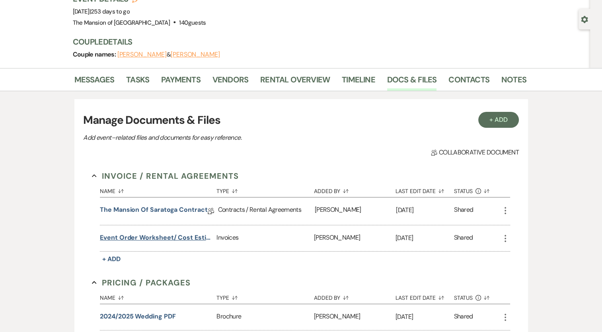
click at [144, 238] on button "Event Order Worksheet/ Cost Estimate" at bounding box center [156, 238] width 113 height 10
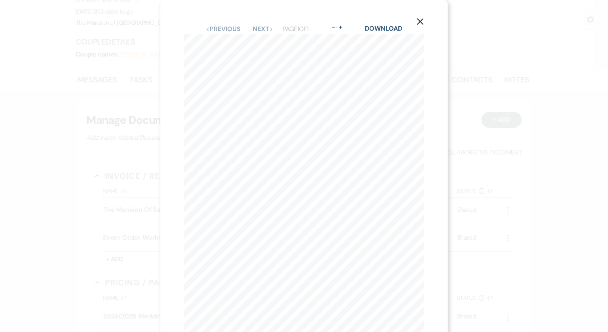
click at [418, 22] on icon "X" at bounding box center [420, 21] width 7 height 7
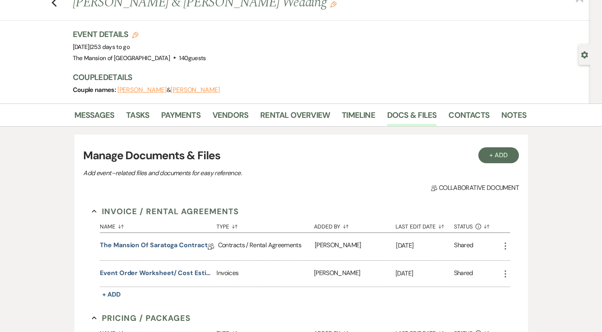
scroll to position [0, 0]
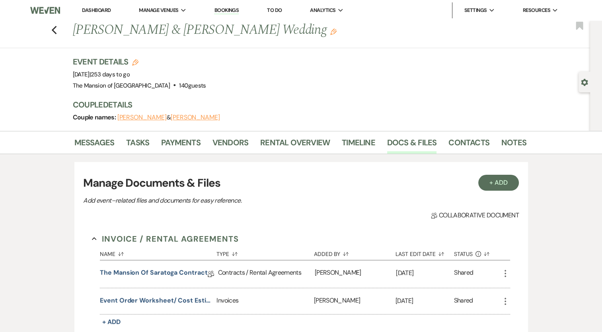
click at [333, 100] on h3 "Couple Details" at bounding box center [296, 104] width 446 height 11
click at [105, 12] on link "Dashboard" at bounding box center [96, 10] width 29 height 7
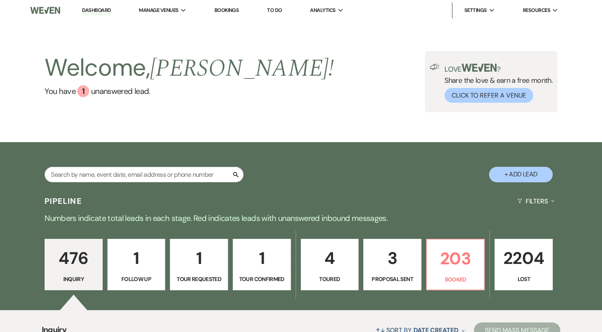
drag, startPoint x: 90, startPoint y: 12, endPoint x: 103, endPoint y: 21, distance: 16.6
click at [90, 12] on link "Dashboard" at bounding box center [96, 11] width 29 height 8
click at [103, 21] on div "Welcome, [PERSON_NAME] ! You have 1 unanswered lead . Love ? Share the love & e…" at bounding box center [301, 81] width 602 height 121
click at [100, 13] on link "Dashboard" at bounding box center [96, 11] width 29 height 8
click at [266, 80] on div "Welcome, [PERSON_NAME] ! You have 1 unanswered lead . Love ? Share the love & e…" at bounding box center [301, 81] width 573 height 61
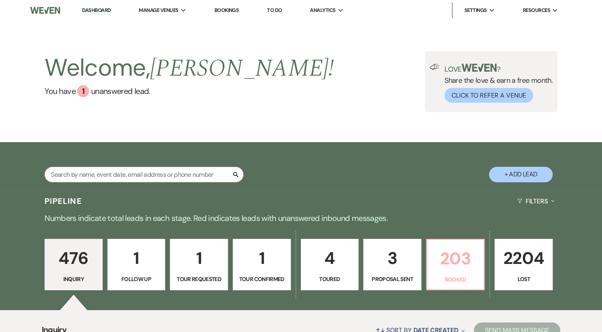
click at [456, 268] on p "203" at bounding box center [456, 258] width 48 height 27
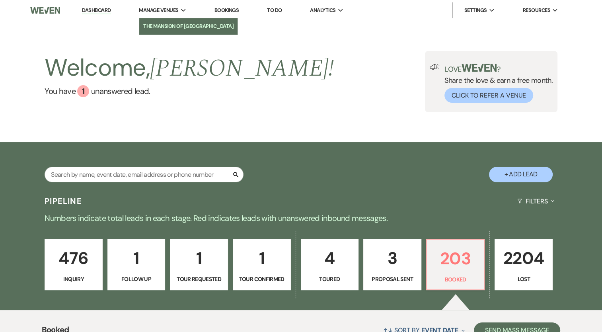
click at [179, 30] on li "The Mansion of [GEOGRAPHIC_DATA]" at bounding box center [188, 26] width 90 height 8
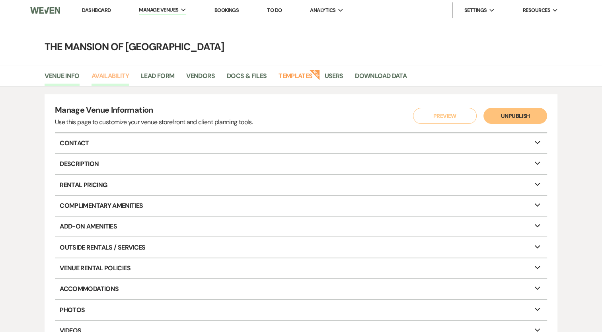
click at [119, 71] on link "Availability" at bounding box center [110, 78] width 37 height 15
select select "2"
select select "2026"
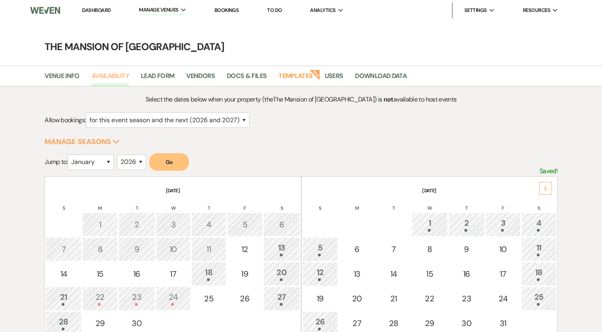
scroll to position [40, 0]
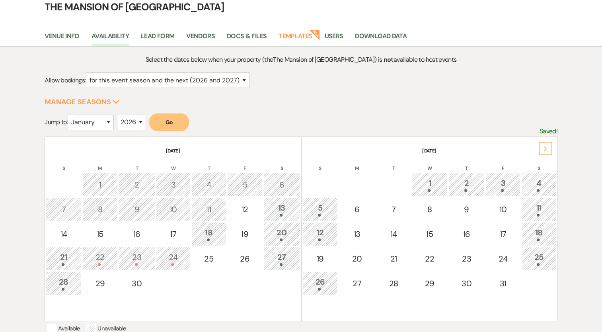
click at [214, 235] on div "18" at bounding box center [209, 233] width 26 height 15
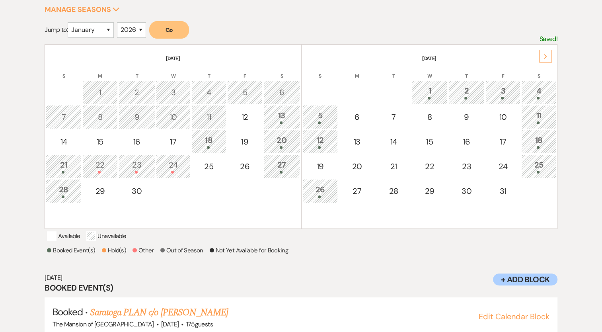
scroll to position [160, 0]
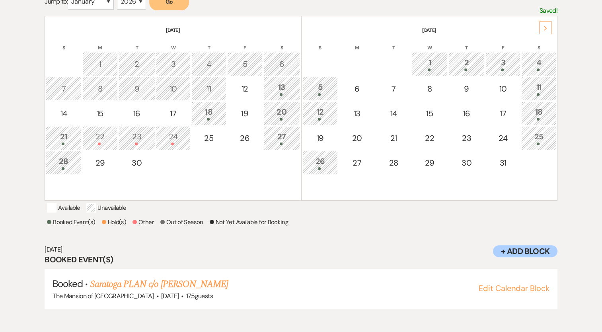
click at [284, 109] on div "20" at bounding box center [282, 113] width 28 height 15
click at [58, 134] on div "21" at bounding box center [63, 138] width 27 height 15
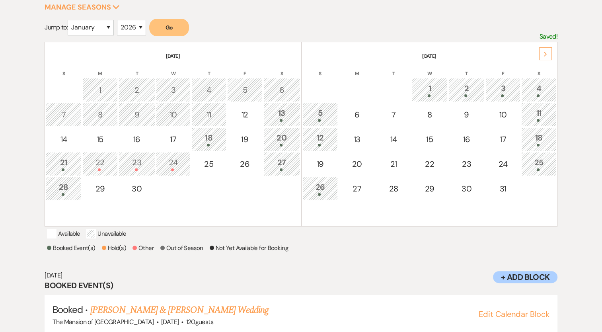
scroll to position [121, 0]
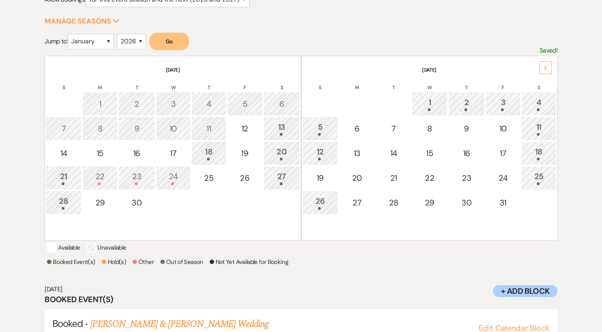
click at [278, 178] on div "27" at bounding box center [282, 177] width 28 height 15
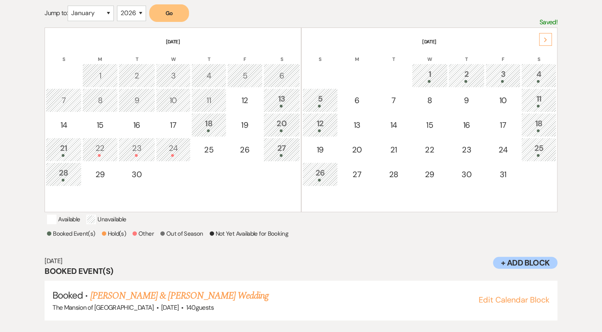
scroll to position [160, 0]
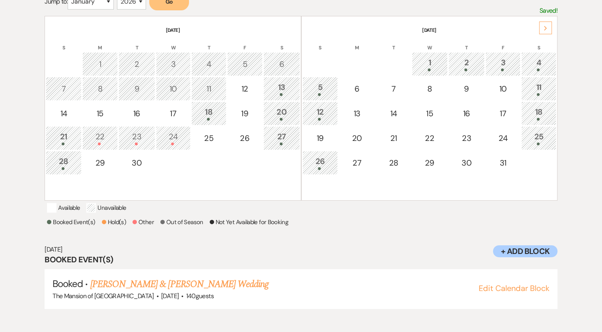
click at [275, 133] on div "27" at bounding box center [282, 138] width 28 height 15
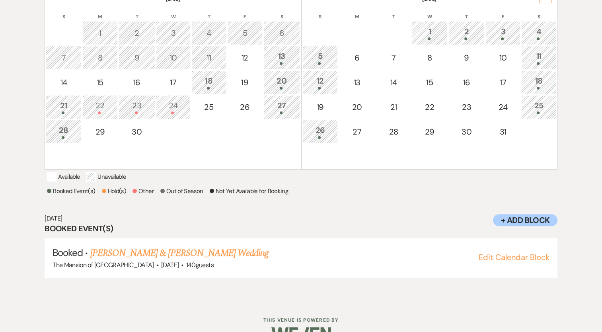
scroll to position [200, 0]
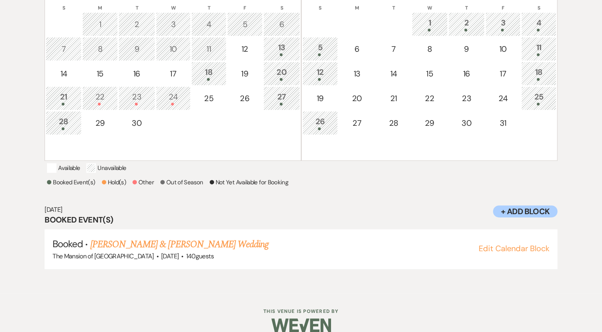
click at [59, 117] on div "28" at bounding box center [63, 122] width 27 height 15
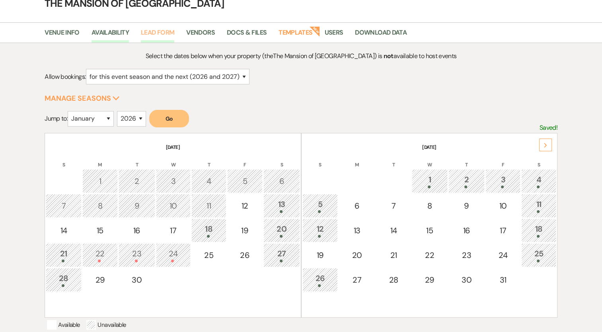
scroll to position [0, 0]
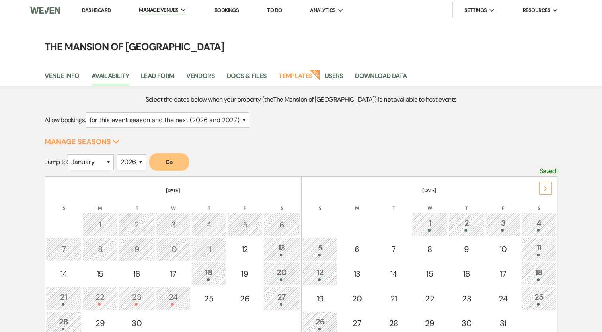
click at [103, 9] on link "Dashboard" at bounding box center [96, 10] width 29 height 7
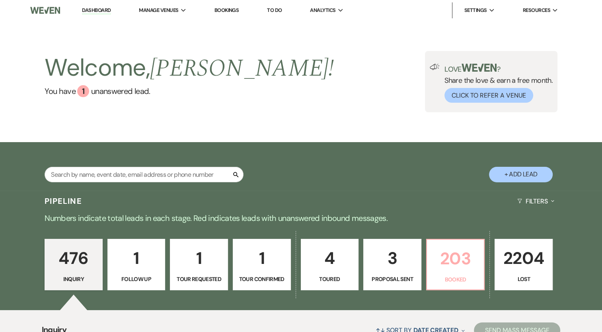
click at [455, 265] on p "203" at bounding box center [456, 258] width 48 height 27
